Goal: Navigation & Orientation: Understand site structure

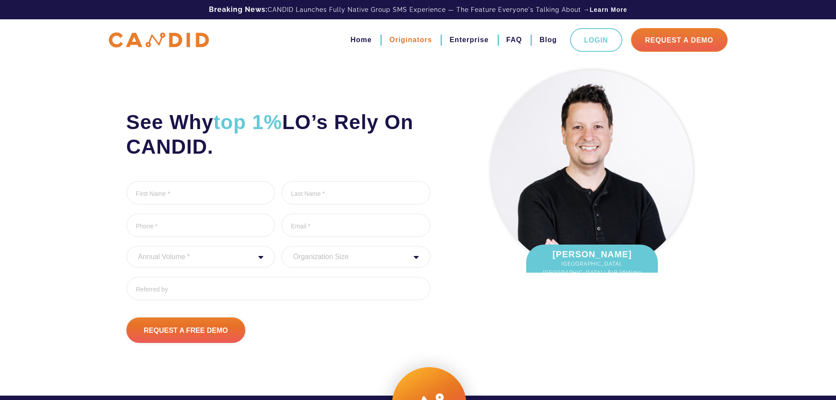
click at [408, 42] on link "Originators" at bounding box center [410, 39] width 43 height 15
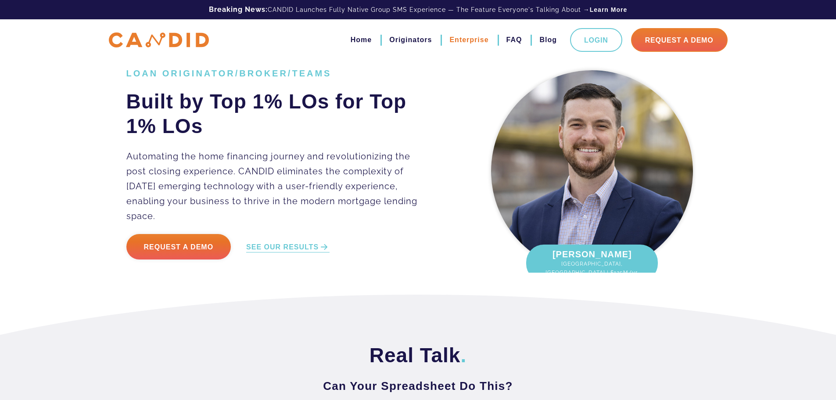
click at [471, 41] on link "Enterprise" at bounding box center [469, 39] width 39 height 15
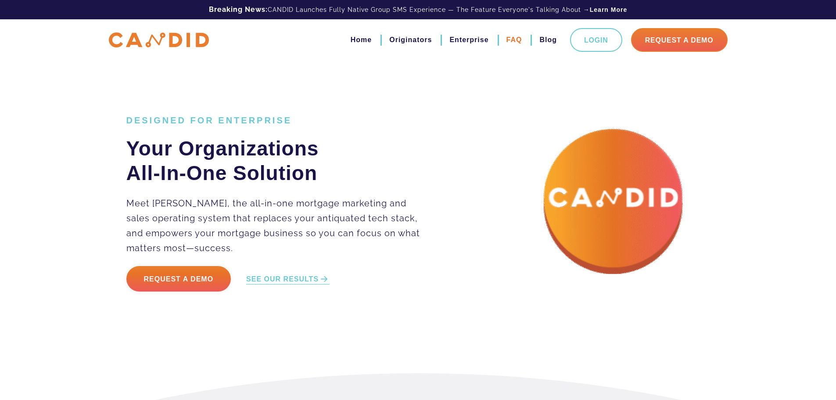
click at [515, 38] on link "FAQ" at bounding box center [515, 39] width 16 height 15
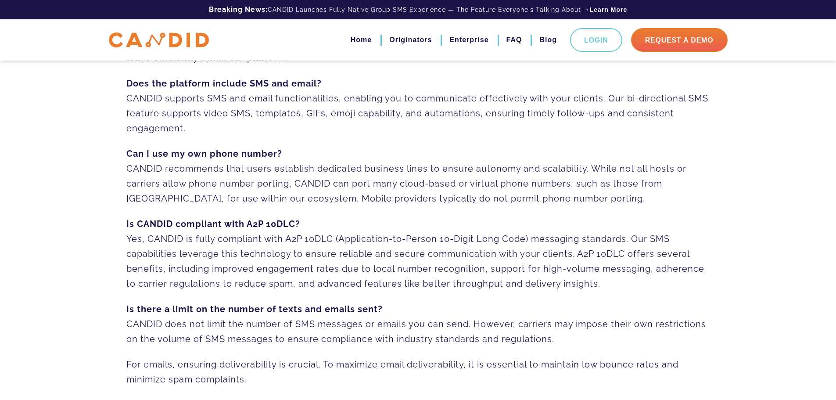
scroll to position [263, 0]
click at [544, 42] on link "Blog" at bounding box center [549, 39] width 18 height 15
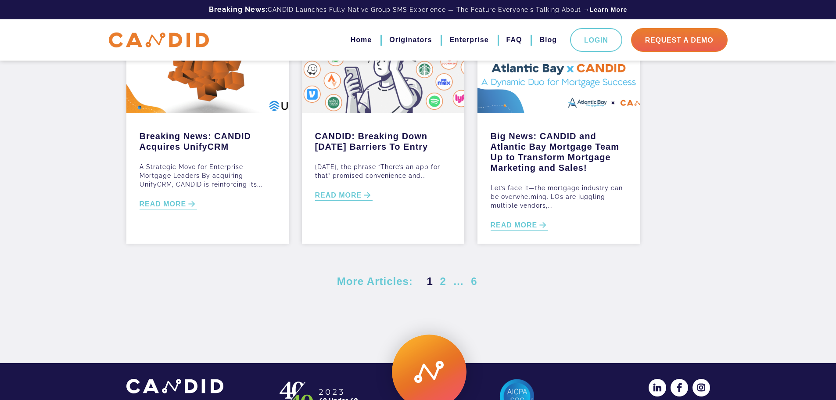
scroll to position [390, 0]
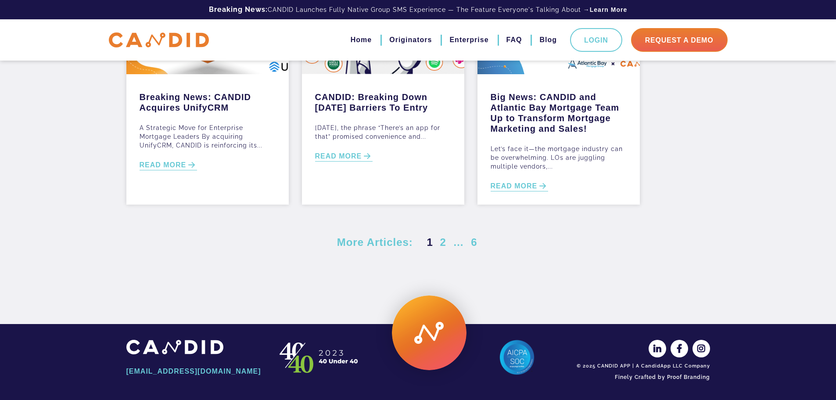
click at [226, 278] on div "More Articles: Posts pagination 1 2 … 6 Next" at bounding box center [418, 257] width 584 height 45
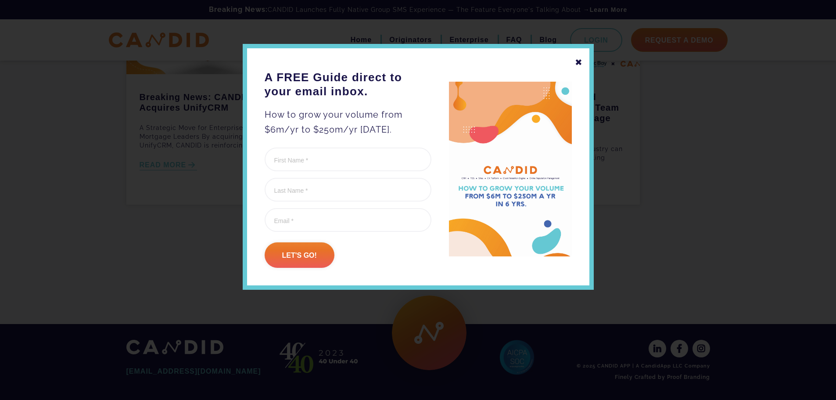
click at [578, 63] on div "✖" at bounding box center [579, 62] width 8 height 15
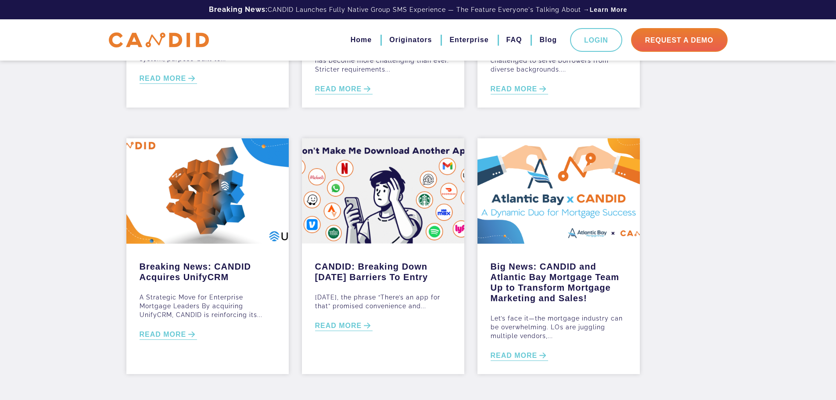
scroll to position [0, 0]
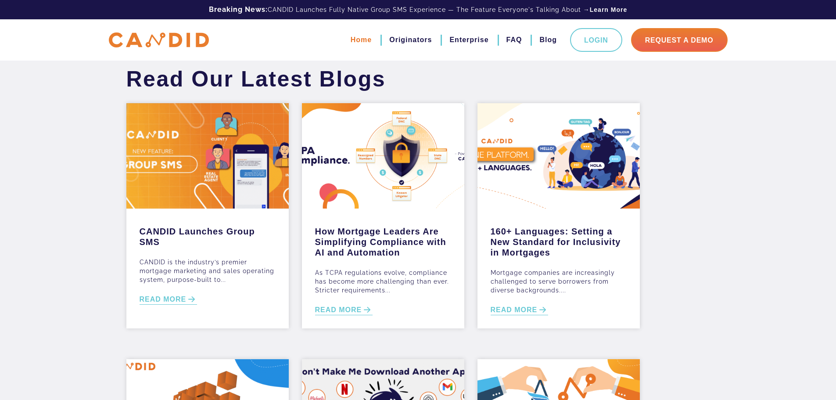
click at [364, 42] on link "Home" at bounding box center [361, 39] width 21 height 15
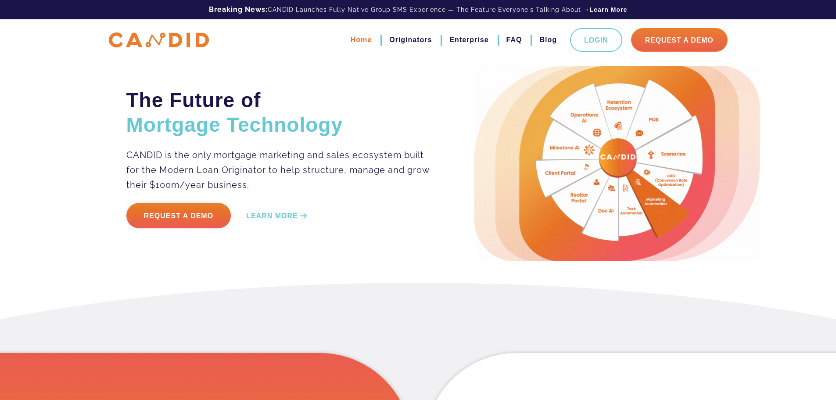
click at [357, 40] on link "Home" at bounding box center [361, 39] width 21 height 15
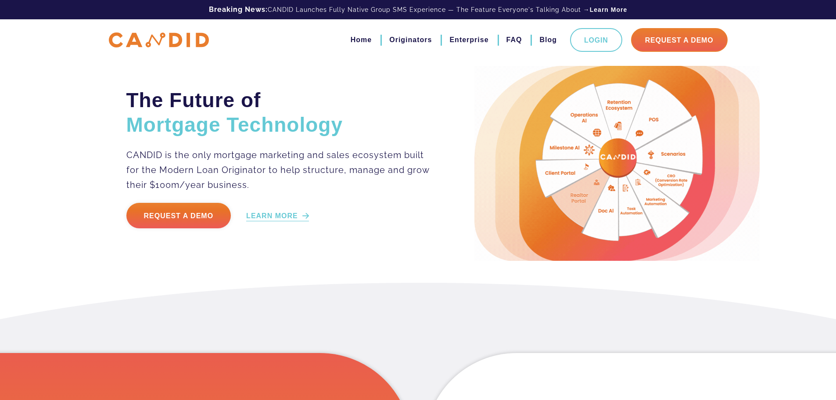
click at [273, 213] on link "LEARN MORE" at bounding box center [277, 216] width 63 height 10
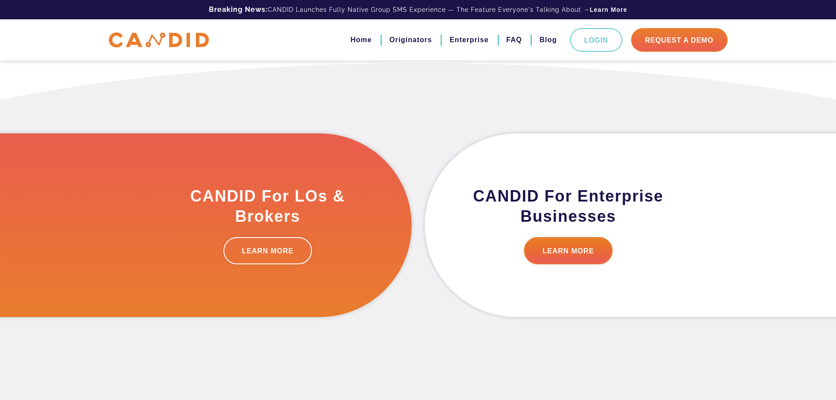
scroll to position [222, 0]
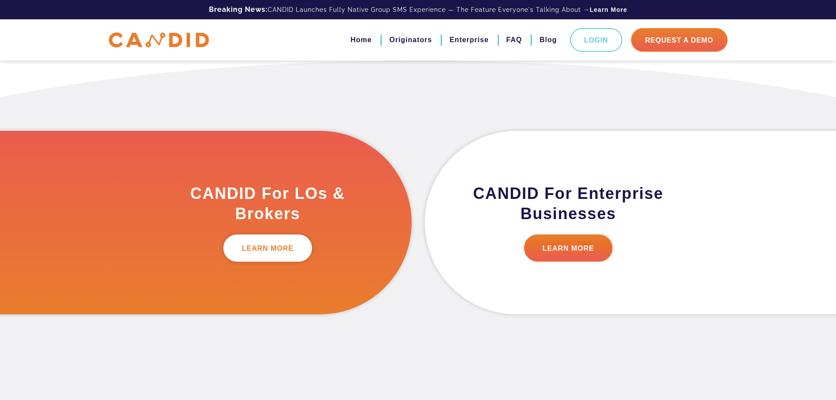
click at [275, 248] on link "LEARN MORE" at bounding box center [267, 247] width 89 height 27
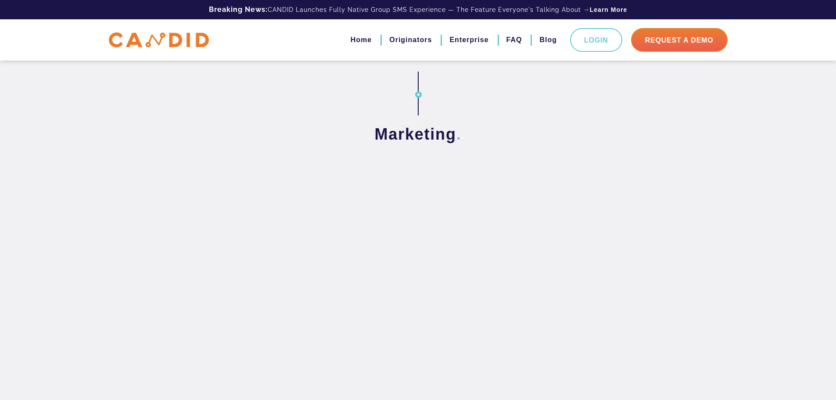
scroll to position [1580, 0]
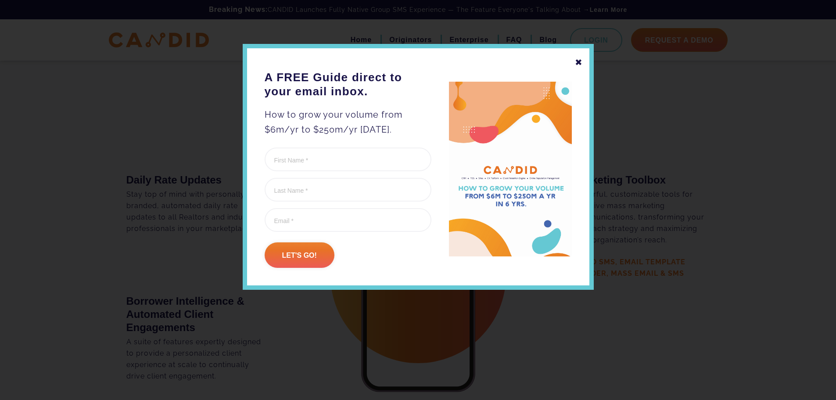
click at [576, 65] on div "✖" at bounding box center [579, 62] width 8 height 15
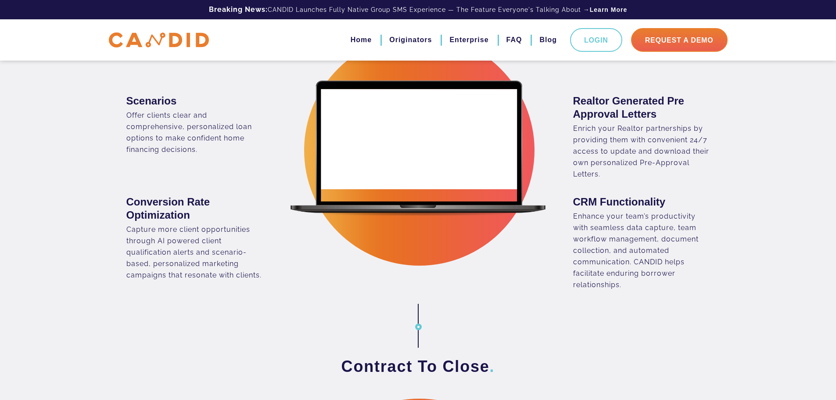
scroll to position [0, 0]
